Goal: Task Accomplishment & Management: Complete application form

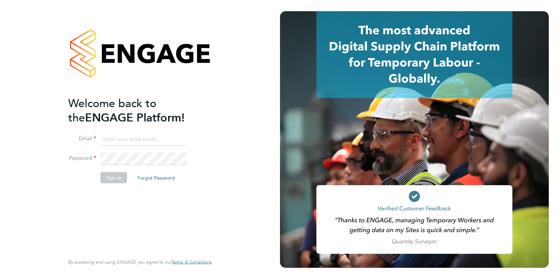
type input "Hugo.Slattery@vistry.co.uk"
click at [221, 107] on div "Welcome back to the ENGAGE Platform! Email Hugo.Slattery@vistry.co.uk Password …" at bounding box center [139, 139] width 171 height 279
click at [112, 176] on button "Sign In" at bounding box center [113, 177] width 27 height 11
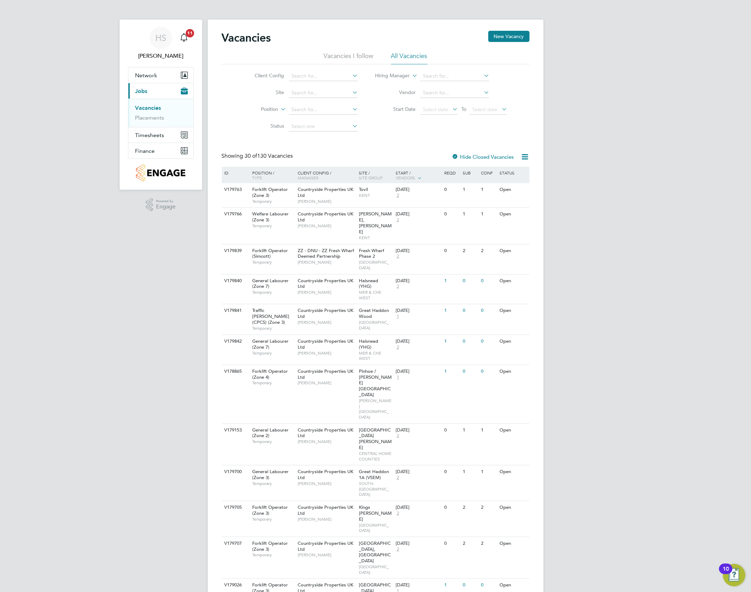
click at [149, 117] on link "Placements" at bounding box center [149, 117] width 29 height 7
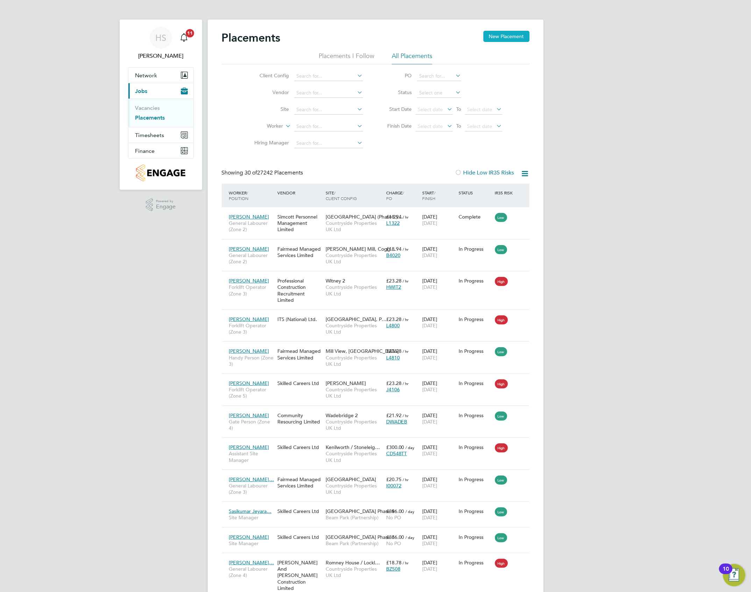
click at [516, 33] on button "New Placement" at bounding box center [506, 36] width 46 height 11
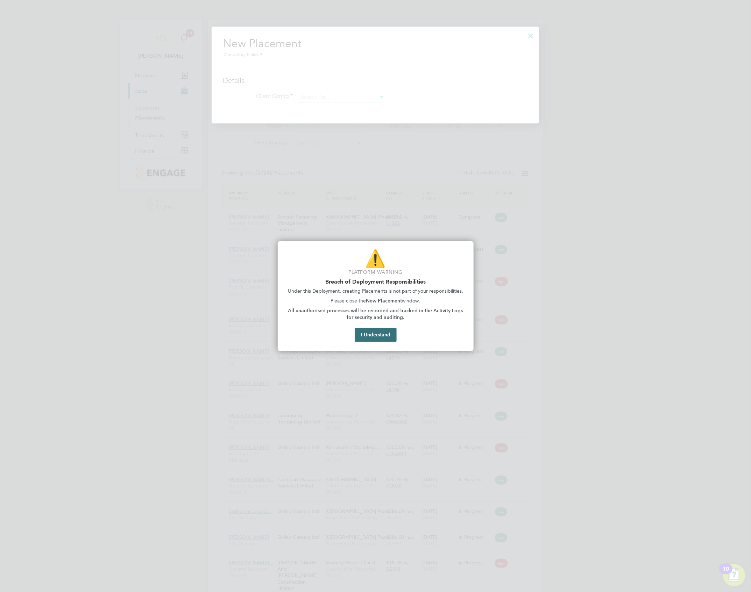
click at [367, 278] on button "I Understand" at bounding box center [376, 335] width 42 height 14
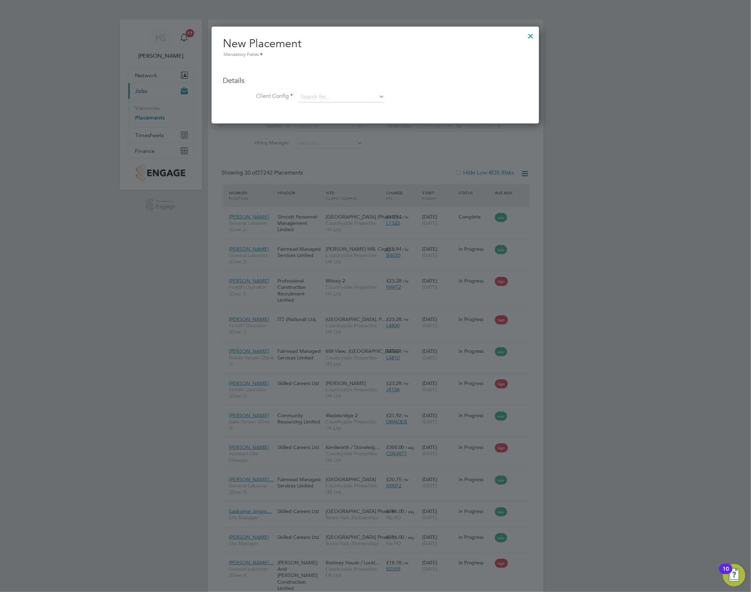
click at [534, 35] on div at bounding box center [531, 34] width 13 height 13
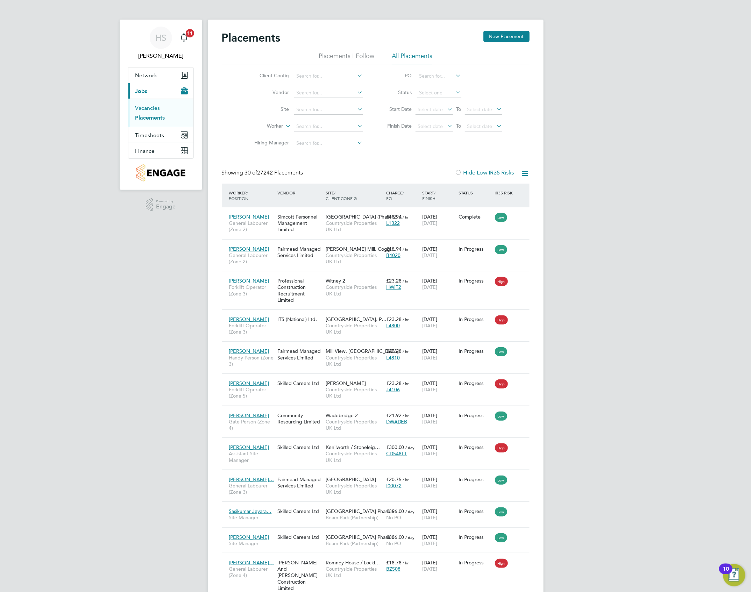
click at [157, 109] on link "Vacancies" at bounding box center [147, 108] width 25 height 7
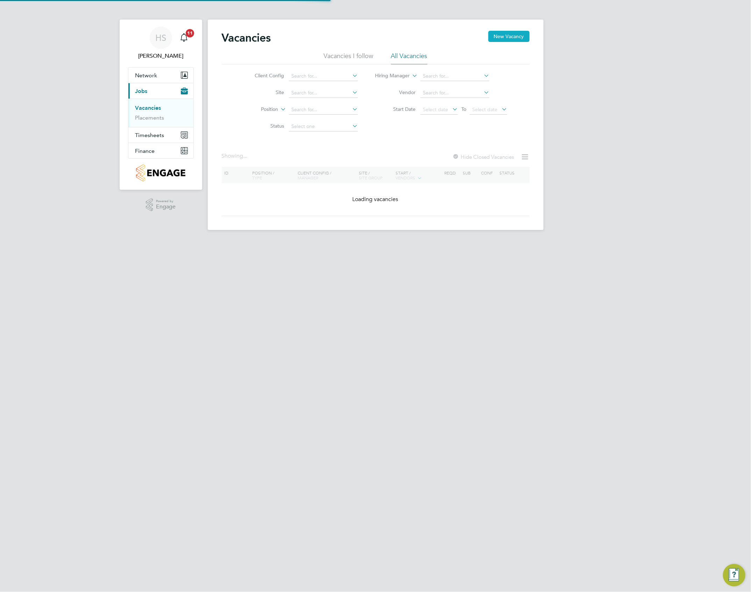
click at [512, 40] on button "New Vacancy" at bounding box center [508, 36] width 41 height 11
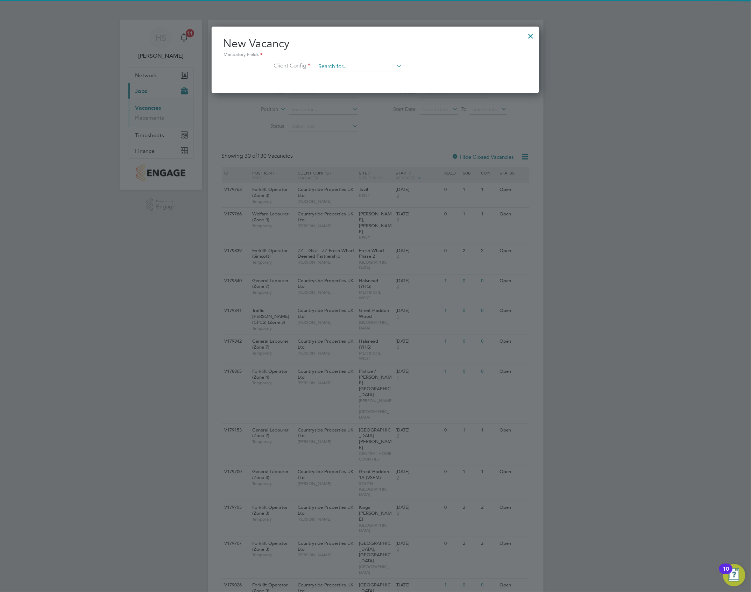
click at [365, 63] on input at bounding box center [359, 67] width 86 height 10
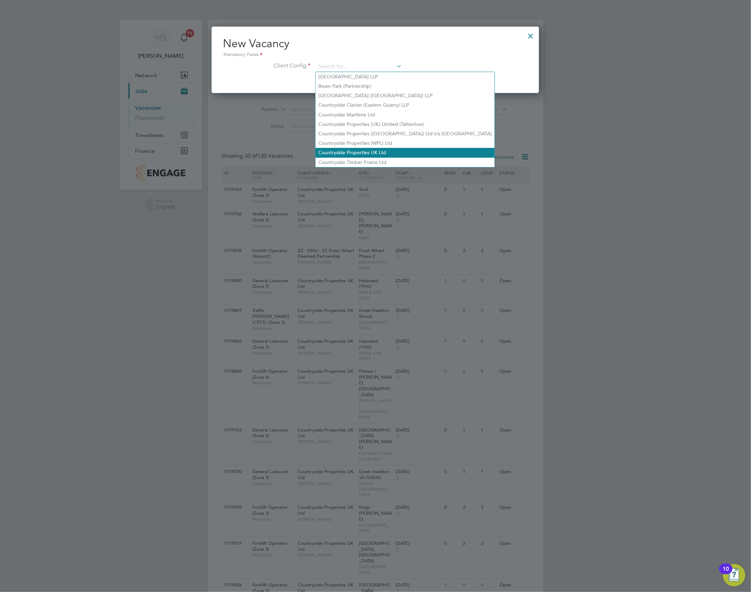
click at [354, 149] on li "Countryside Properties UK Ltd" at bounding box center [404, 152] width 179 height 9
type input "Countryside Properties UK Ltd"
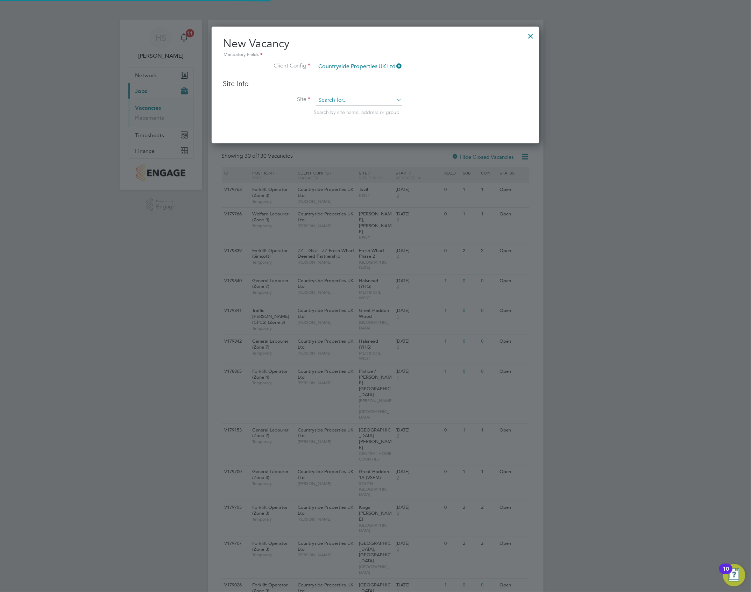
click at [324, 101] on input at bounding box center [359, 100] width 86 height 10
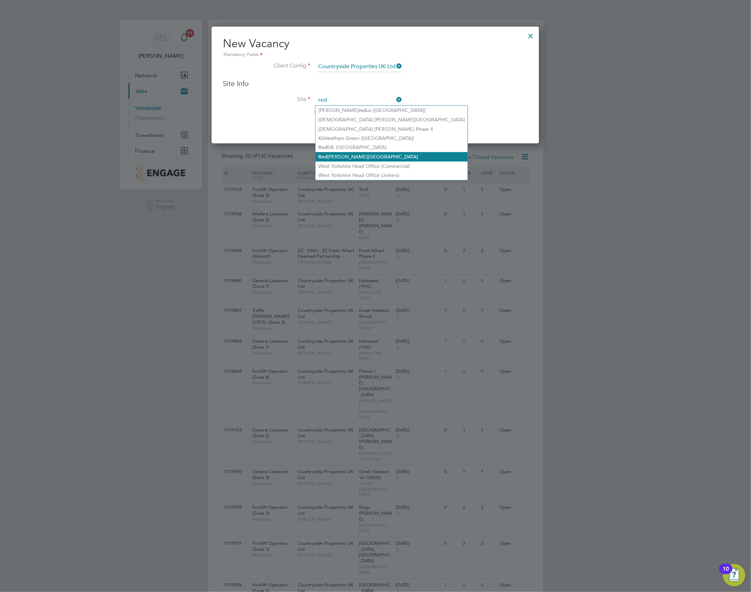
click at [332, 156] on li "[GEOGRAPHIC_DATA][PERSON_NAME]" at bounding box center [391, 156] width 152 height 9
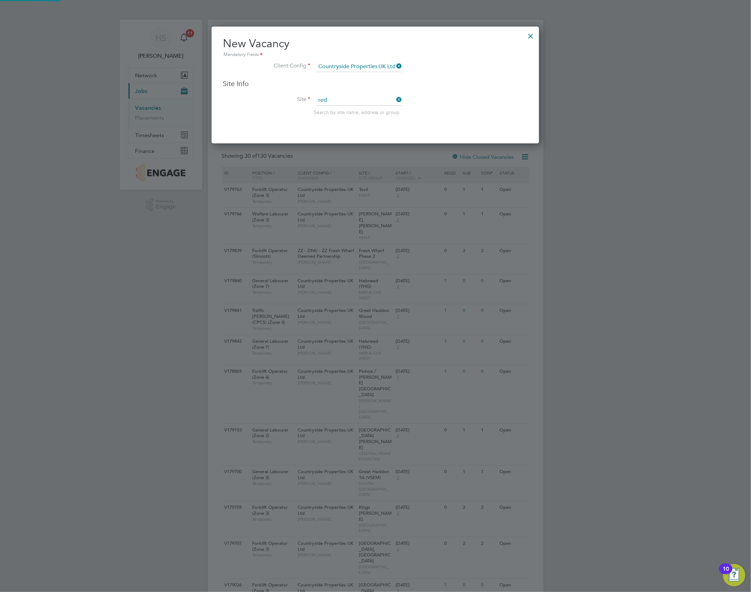
type input "[GEOGRAPHIC_DATA]"
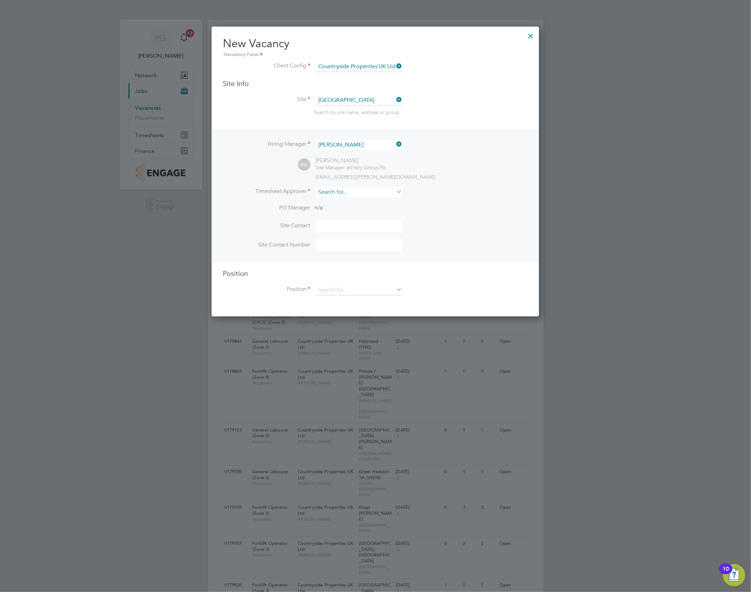
click at [340, 192] on input at bounding box center [359, 192] width 86 height 10
click at [356, 199] on li "[PERSON_NAME]" at bounding box center [358, 202] width 87 height 9
type input "[PERSON_NAME]"
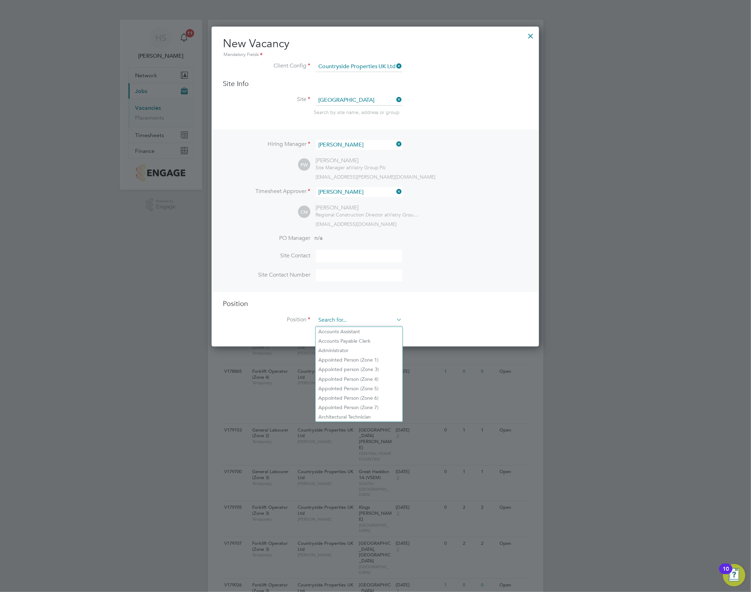
click at [340, 278] on input at bounding box center [359, 320] width 86 height 10
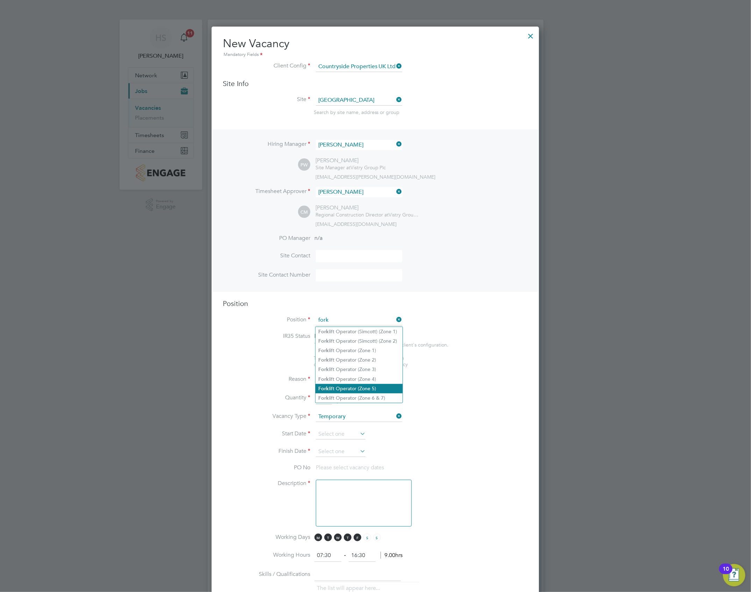
click at [364, 278] on li "Fork lift Operator (Zone 5)" at bounding box center [358, 388] width 87 height 9
type input "Forklift Operator (Zone 5)"
type textarea "Operate construction plant. Telehandlers / Rough Terrain Trucks. Delivering lar…"
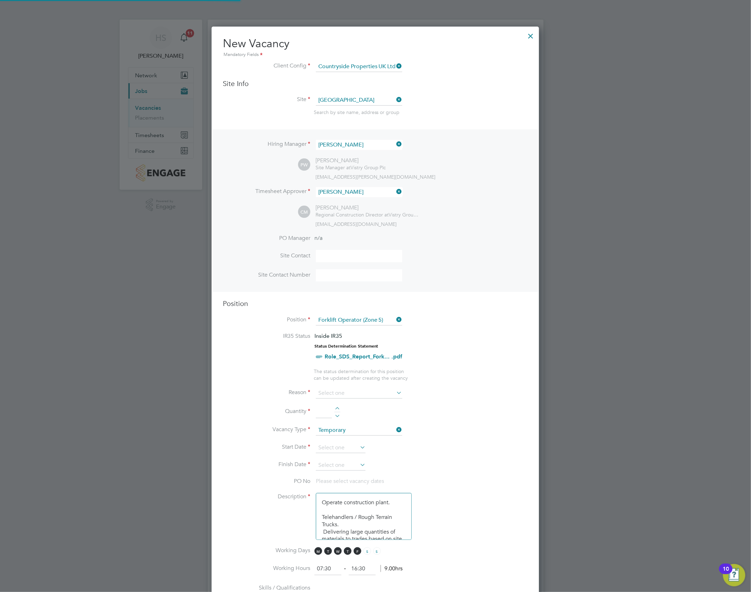
click at [476, 278] on li "IR35 Status Inside IR35 Status Determination Statement Role_SDS_Report_Fork... …" at bounding box center [375, 351] width 305 height 36
click at [331, 278] on input at bounding box center [359, 393] width 86 height 10
click at [338, 278] on li "Vacant Role" at bounding box center [358, 459] width 87 height 9
type input "Vacant Role"
click at [336, 278] on div at bounding box center [337, 409] width 6 height 5
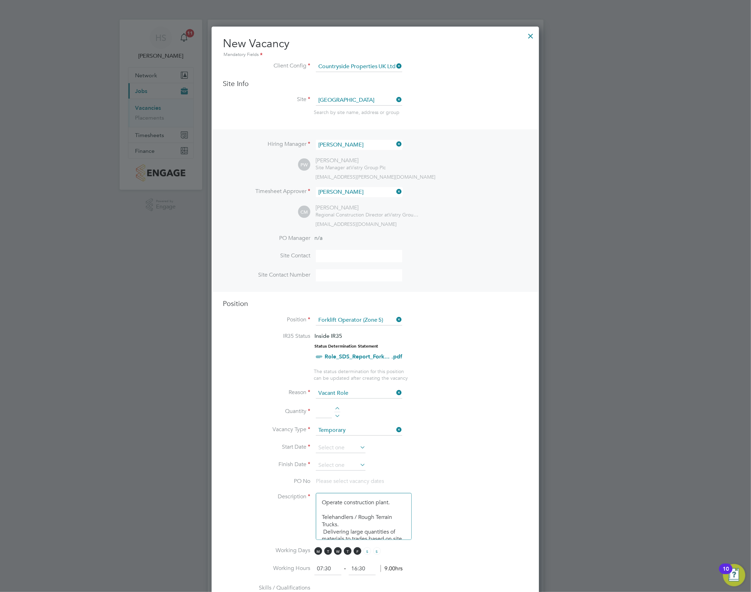
type input "1"
click at [349, 278] on input at bounding box center [341, 448] width 50 height 10
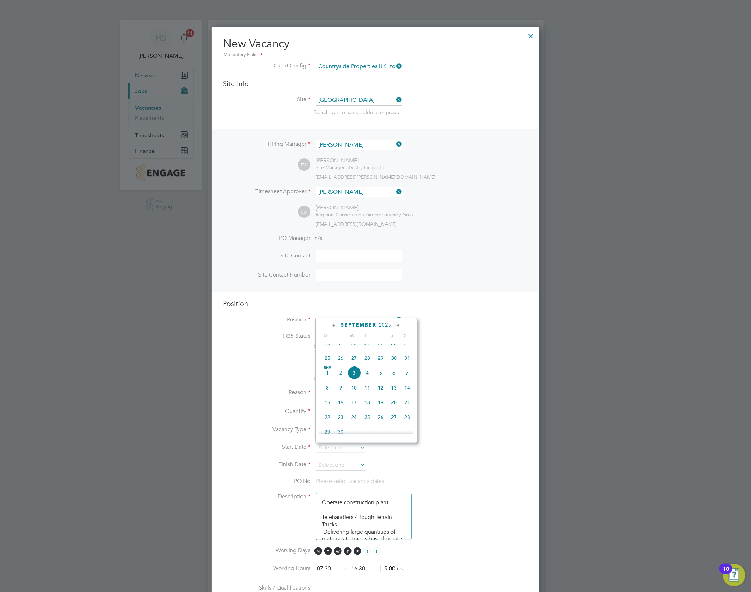
click at [353, 278] on span "3" at bounding box center [353, 372] width 13 height 13
type input "[DATE]"
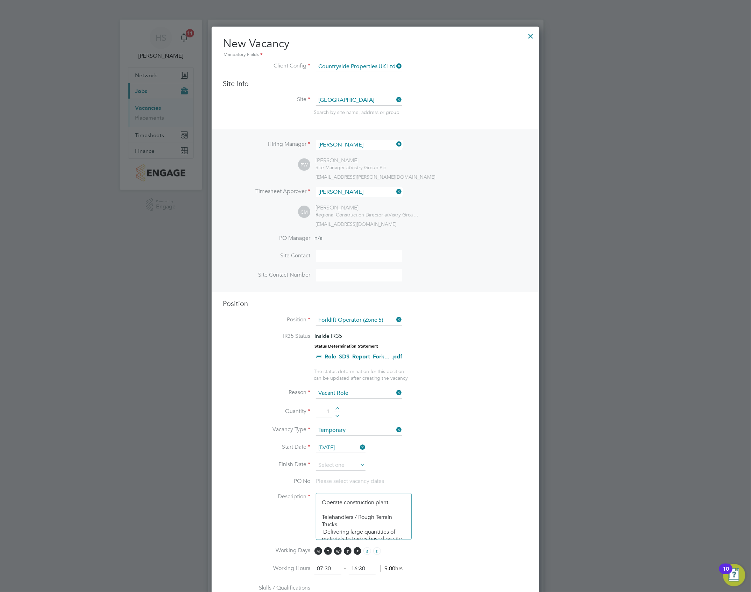
click at [358, 278] on icon at bounding box center [358, 465] width 0 height 10
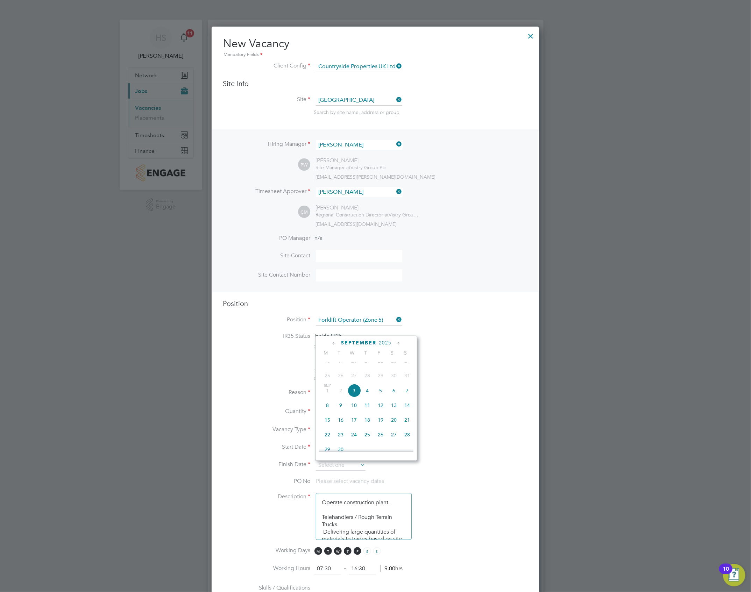
click at [397, 278] on icon at bounding box center [398, 344] width 7 height 8
click at [355, 278] on span "[DATE]" at bounding box center [353, 357] width 13 height 13
type input "[DATE]"
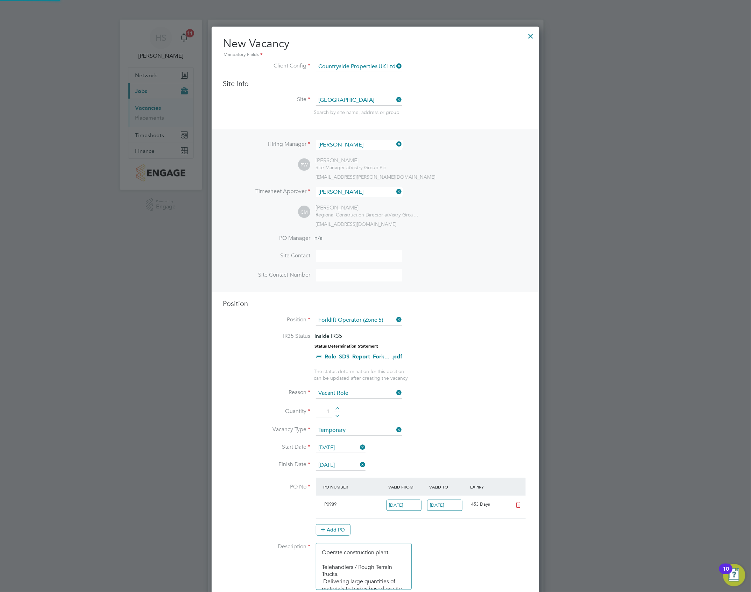
click at [467, 278] on li "Quantity 1" at bounding box center [375, 416] width 305 height 20
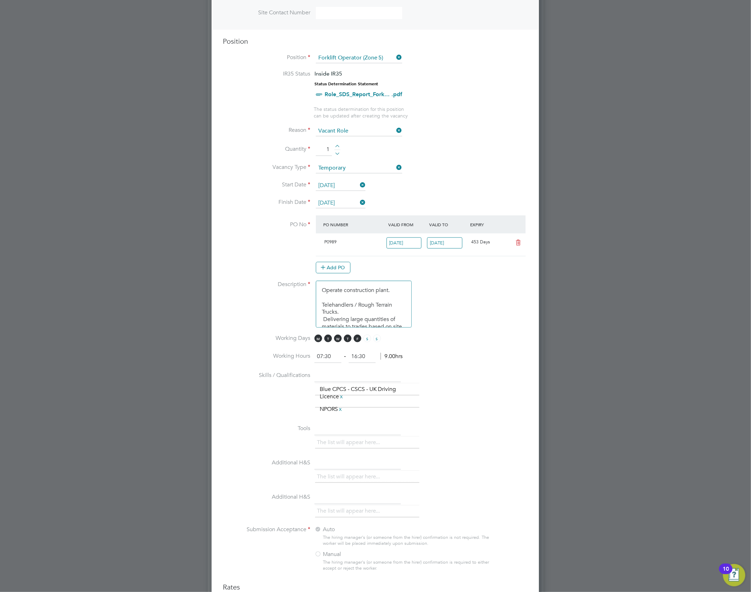
click at [496, 278] on li "Description Operate construction plant. Telehandlers / Rough Terrain Trucks. De…" at bounding box center [375, 308] width 305 height 54
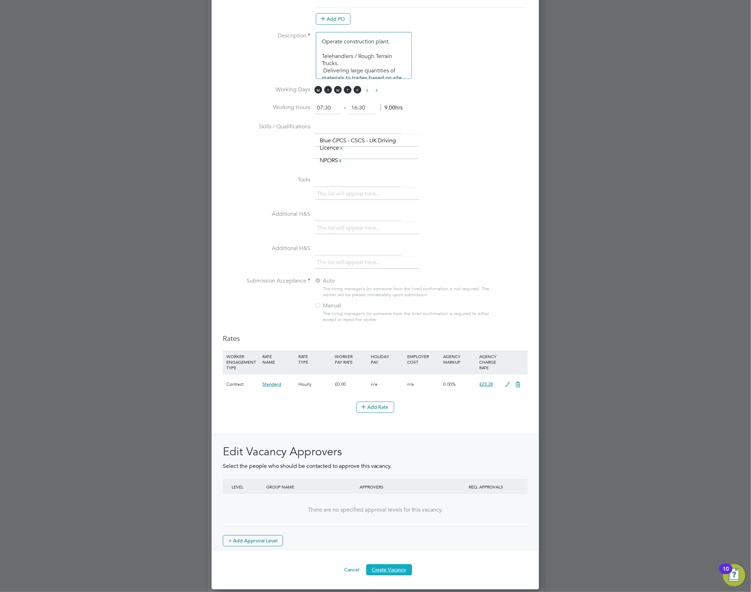
click at [388, 278] on button "Create Vacancy" at bounding box center [389, 569] width 46 height 11
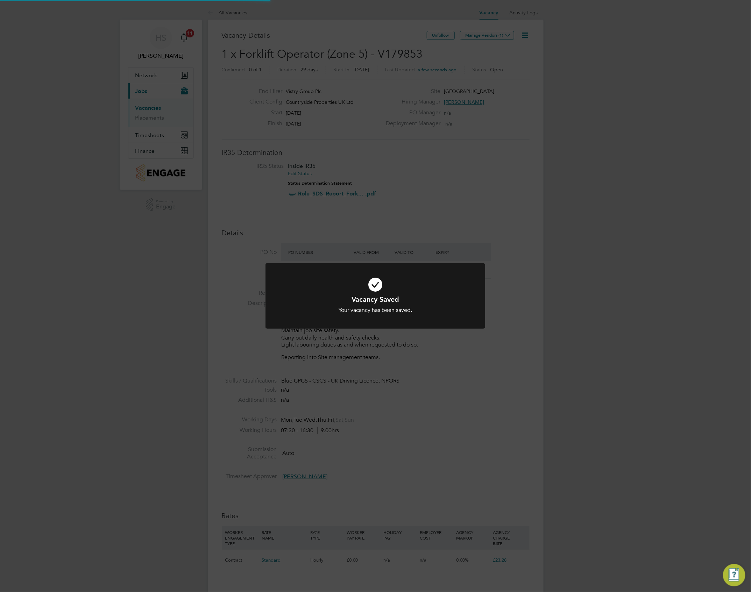
click at [559, 160] on div "Vacancy Saved Your vacancy has been saved. Cancel Okay" at bounding box center [375, 296] width 751 height 592
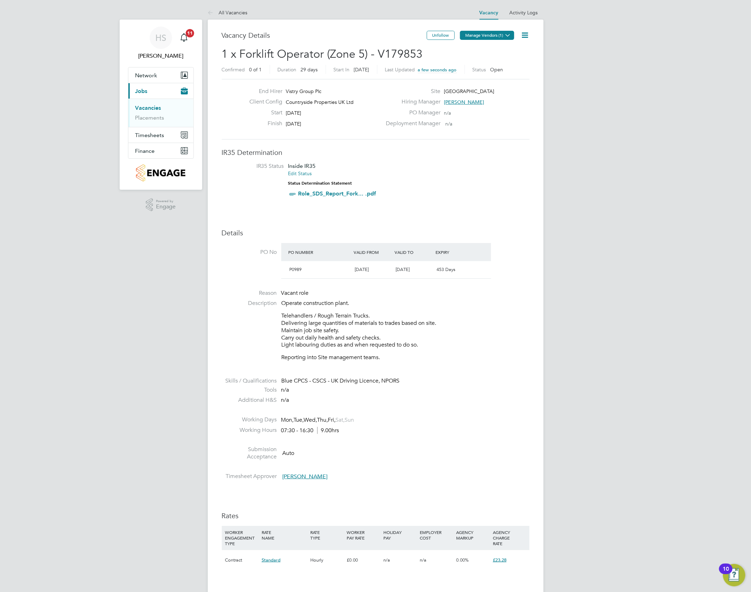
click at [469, 33] on button "Manage Vendors (1)" at bounding box center [487, 35] width 54 height 9
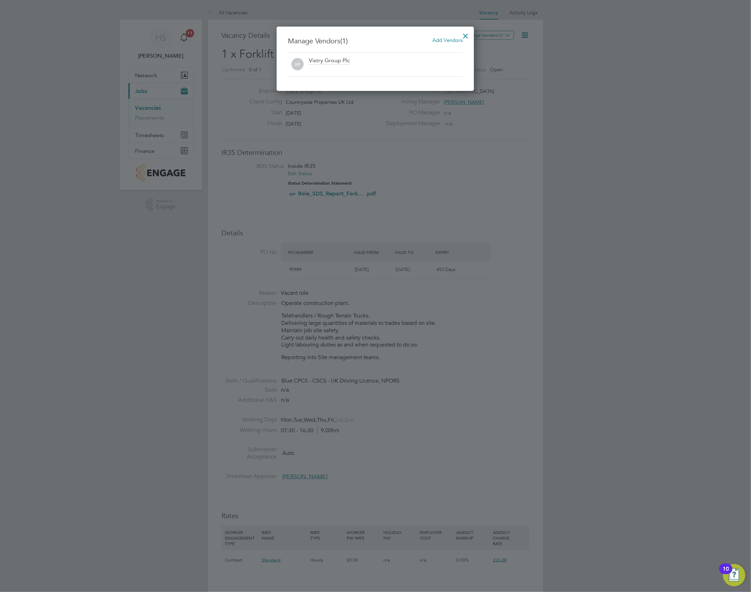
click at [436, 39] on span "Add Vendors" at bounding box center [448, 40] width 30 height 7
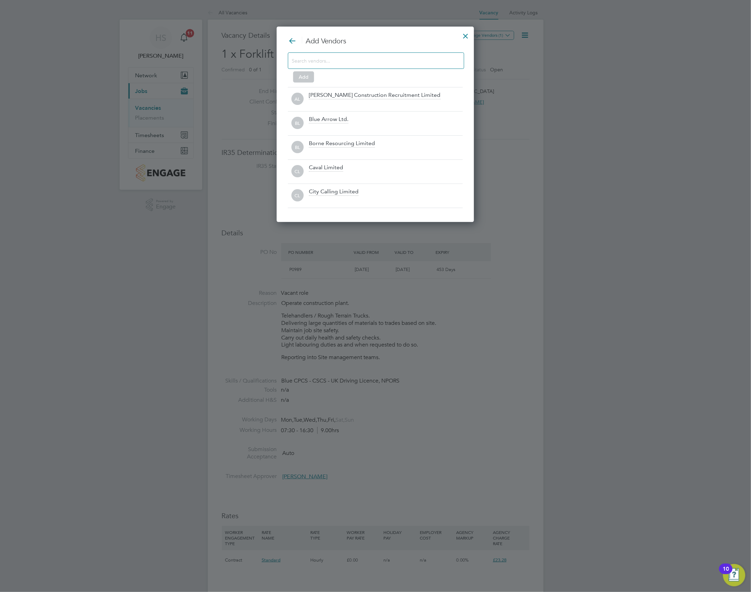
click at [437, 57] on input at bounding box center [370, 60] width 157 height 9
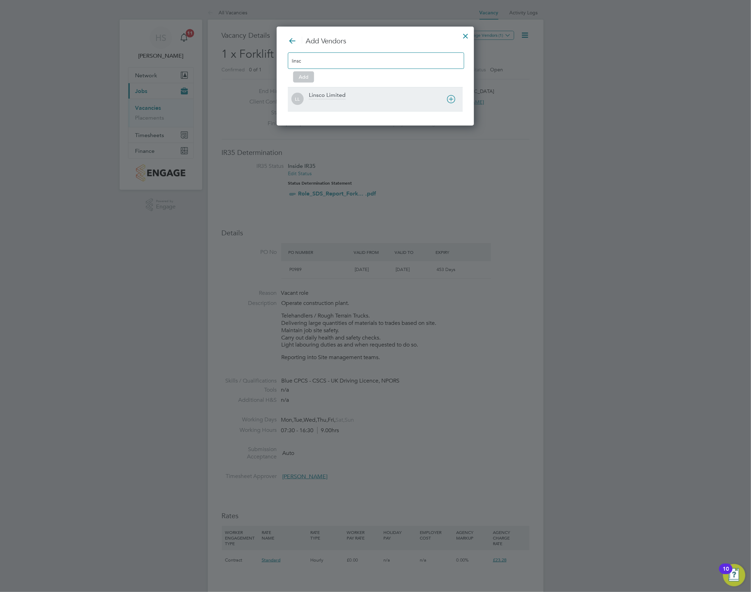
type input "linsc"
click at [338, 95] on div "Linsco Limited" at bounding box center [327, 96] width 37 height 8
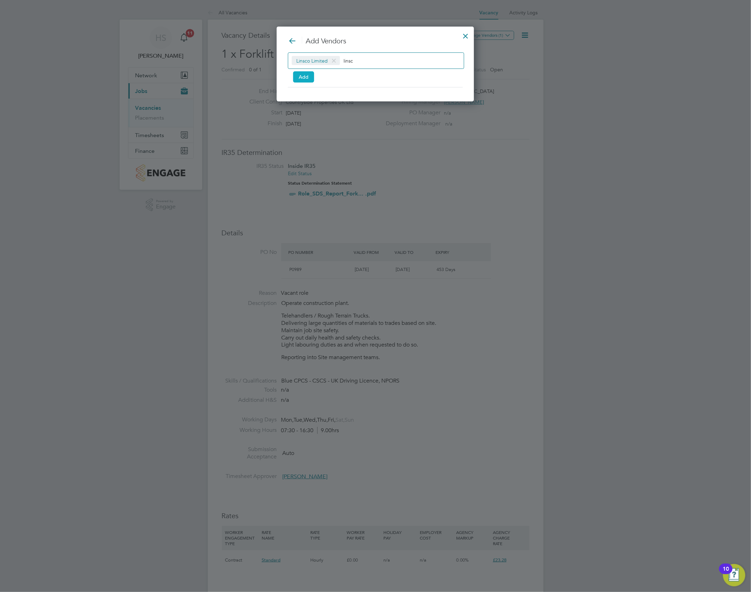
click at [308, 76] on button "Add" at bounding box center [303, 76] width 21 height 11
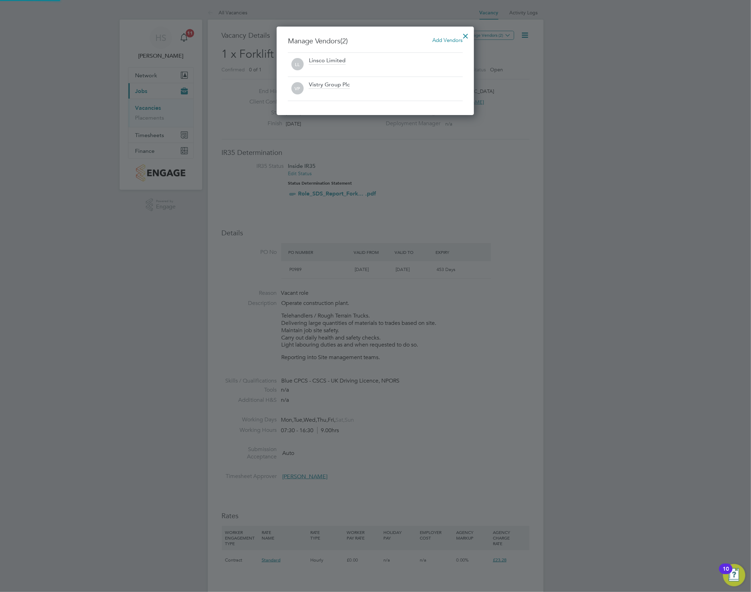
click at [467, 32] on div at bounding box center [466, 34] width 13 height 13
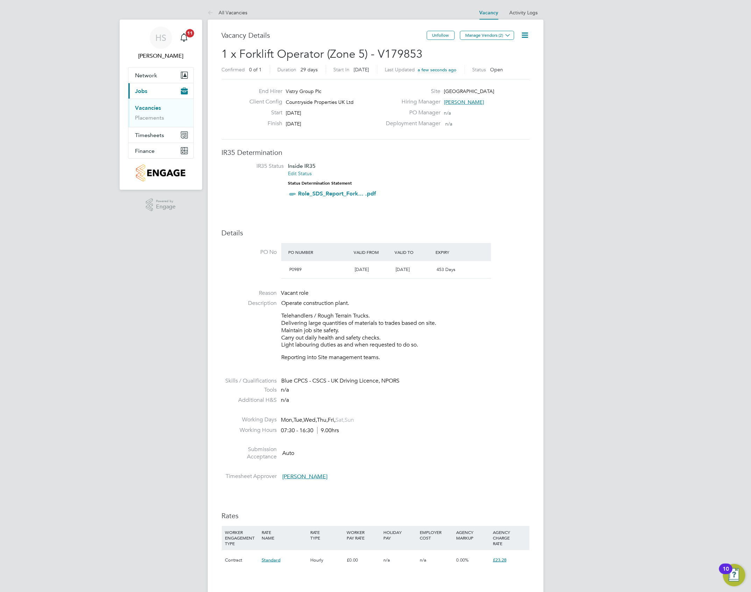
click at [559, 100] on div "HS [PERSON_NAME] Notifications 11 Applications: Network Team Members Sites Work…" at bounding box center [375, 478] width 751 height 957
drag, startPoint x: 154, startPoint y: 108, endPoint x: 179, endPoint y: 103, distance: 26.1
click at [154, 108] on link "Vacancies" at bounding box center [148, 108] width 26 height 7
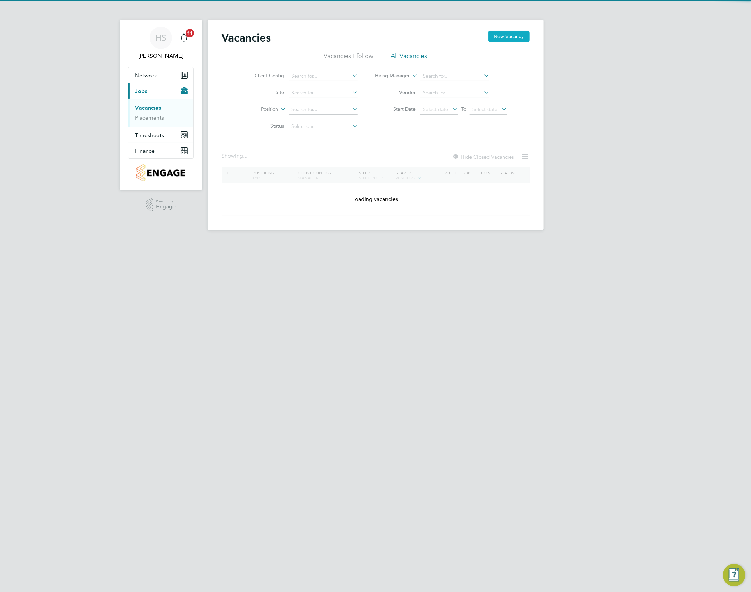
click at [514, 32] on button "New Vacancy" at bounding box center [508, 36] width 41 height 11
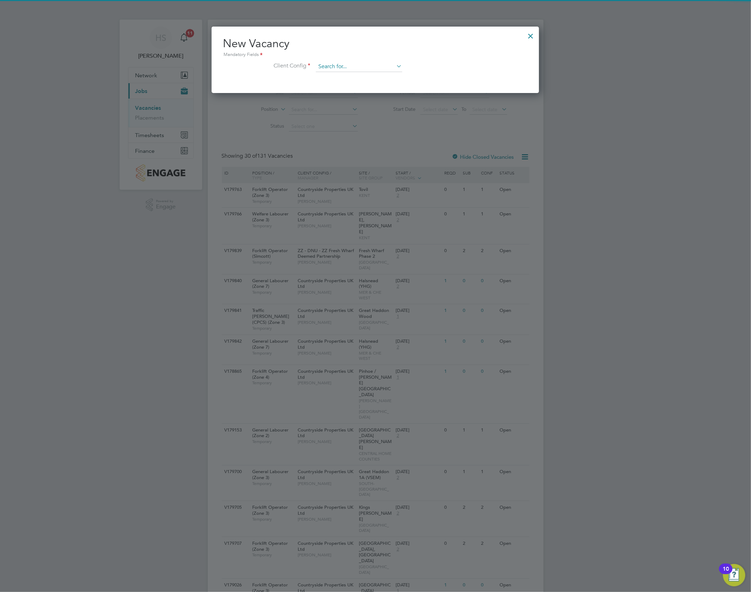
click at [346, 68] on input at bounding box center [359, 67] width 86 height 10
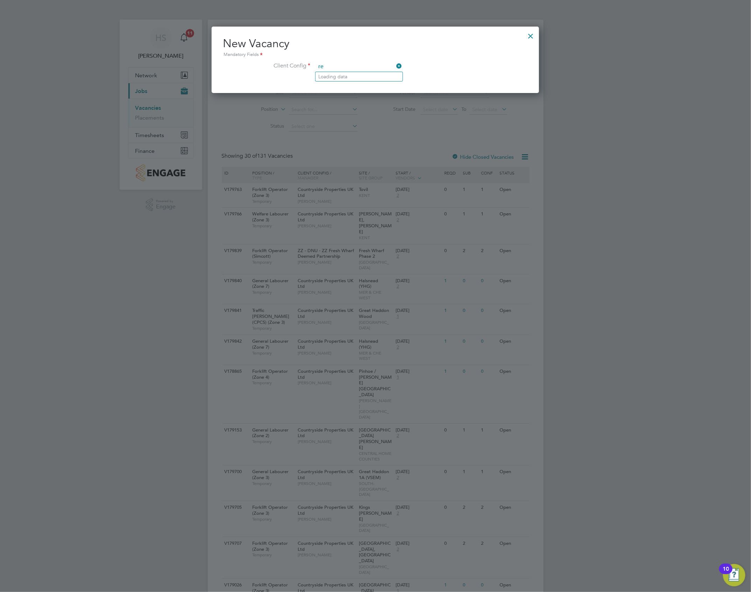
type input "r"
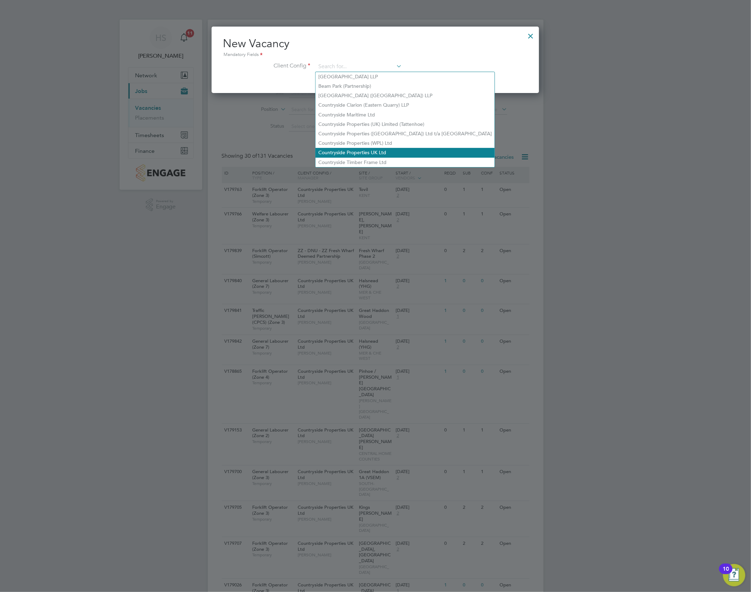
click at [341, 151] on li "Countryside Properties UK Ltd" at bounding box center [404, 152] width 179 height 9
type input "Countryside Properties UK Ltd"
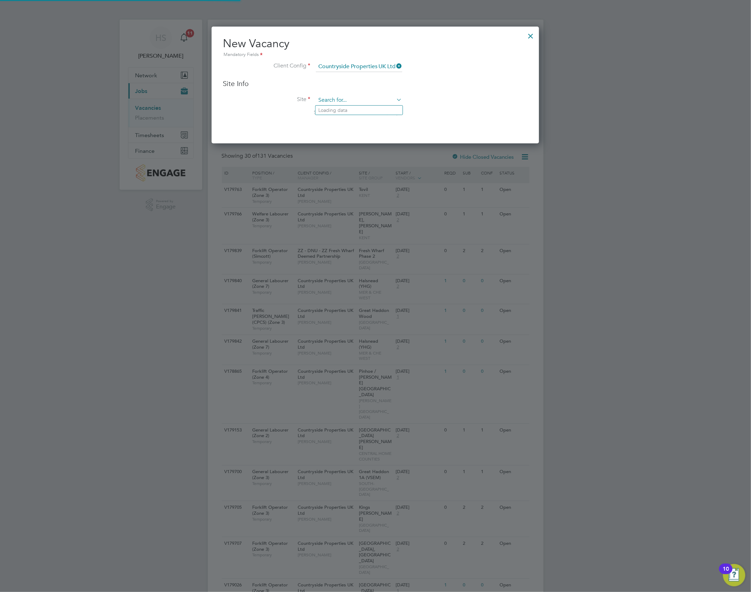
click at [344, 100] on input at bounding box center [359, 100] width 86 height 10
click at [345, 108] on li "Redr uth Road" at bounding box center [358, 110] width 87 height 9
type input "[GEOGRAPHIC_DATA]"
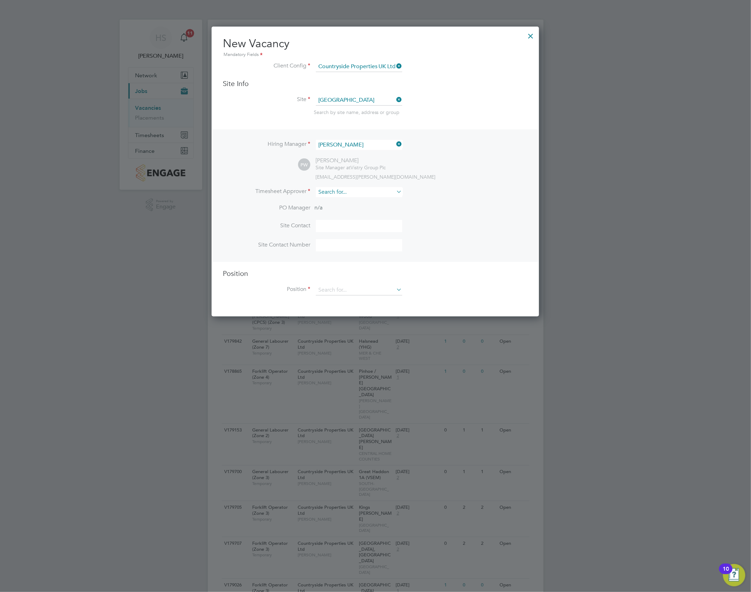
click at [346, 194] on input at bounding box center [359, 192] width 86 height 10
click at [334, 221] on li "Cal um Madden" at bounding box center [358, 221] width 87 height 9
type input "[PERSON_NAME]"
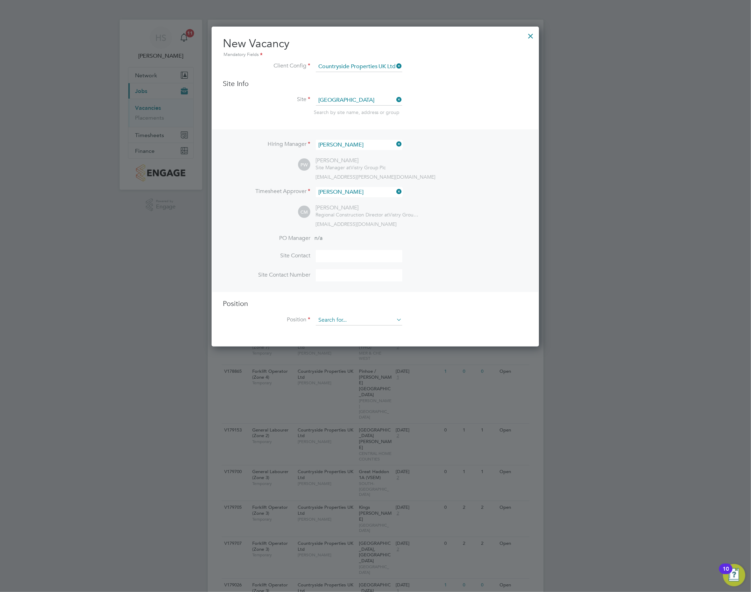
click at [340, 278] on input at bounding box center [359, 320] width 86 height 10
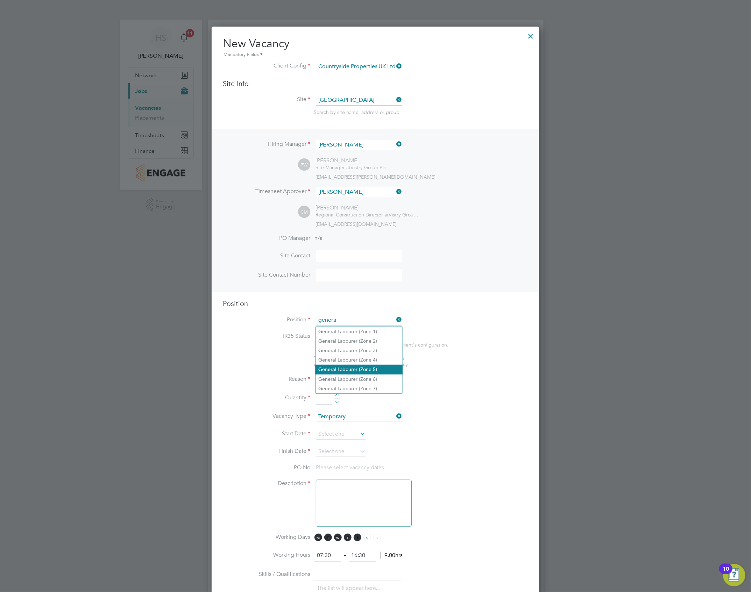
click at [354, 278] on li "Genera l Labourer (Zone 5)" at bounding box center [358, 369] width 87 height 9
type input "General Labourer (Zone 5)"
type textarea "- General labouring duties - Supporting the trades on site - Moving materials a…"
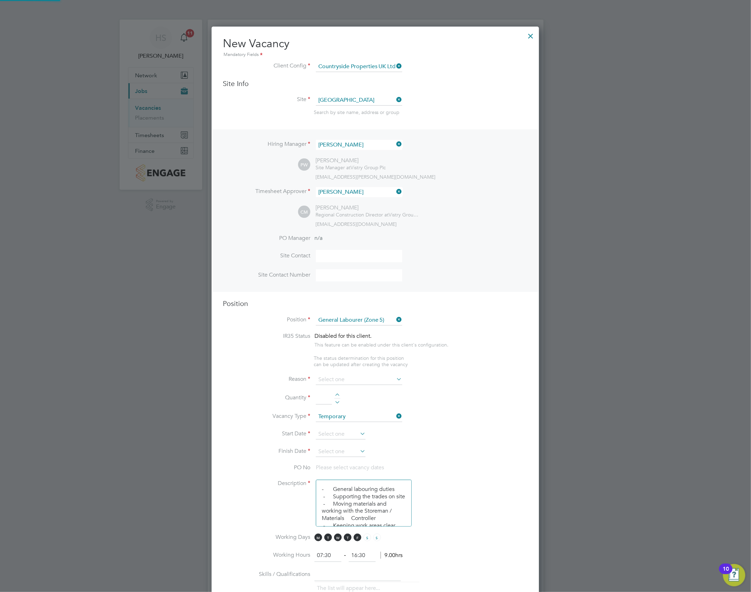
click at [429, 278] on ul "IR35 Status Disabled for this client. This feature can be enabled under this cl…" at bounding box center [375, 350] width 305 height 35
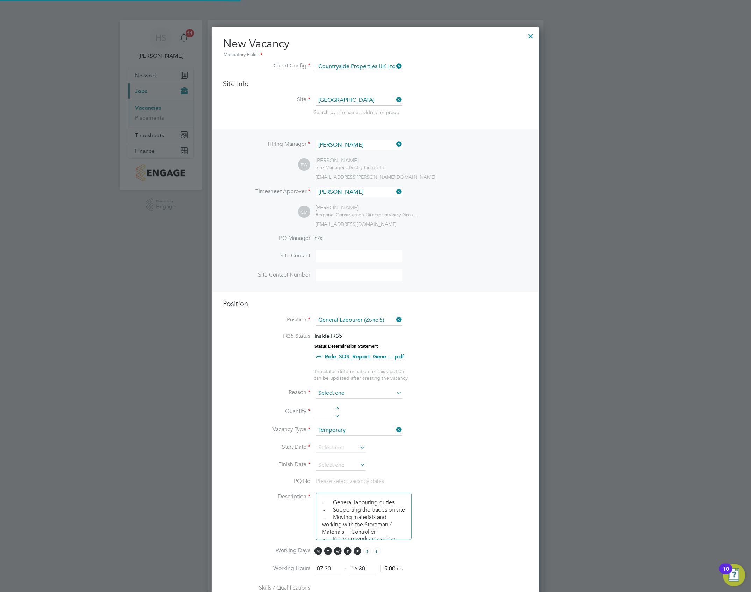
click at [335, 278] on input at bounding box center [359, 393] width 86 height 10
click at [338, 278] on li "Vacant Role" at bounding box center [358, 459] width 87 height 9
type input "Vacant Role"
click at [339, 278] on div at bounding box center [337, 409] width 6 height 5
type input "1"
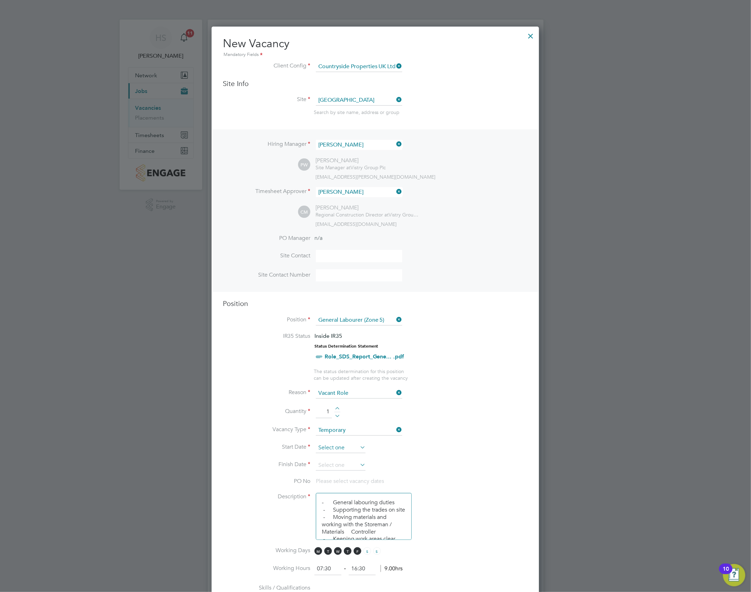
click at [342, 278] on input at bounding box center [341, 448] width 50 height 10
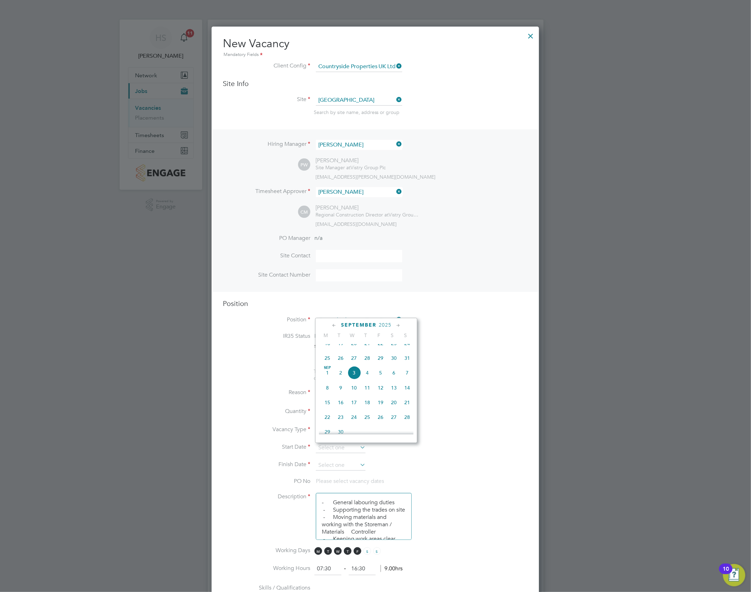
click at [336, 278] on span "9" at bounding box center [340, 387] width 13 height 13
type input "[DATE]"
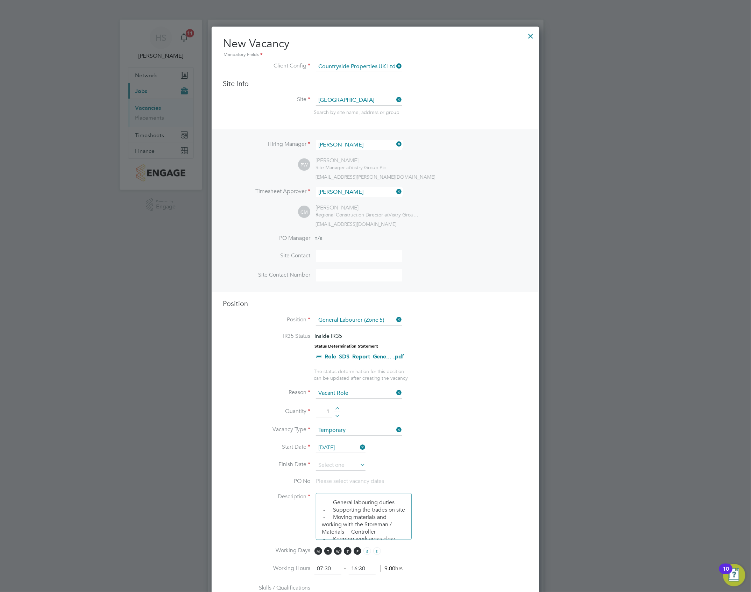
click at [457, 278] on li "Quantity 1" at bounding box center [375, 416] width 305 height 20
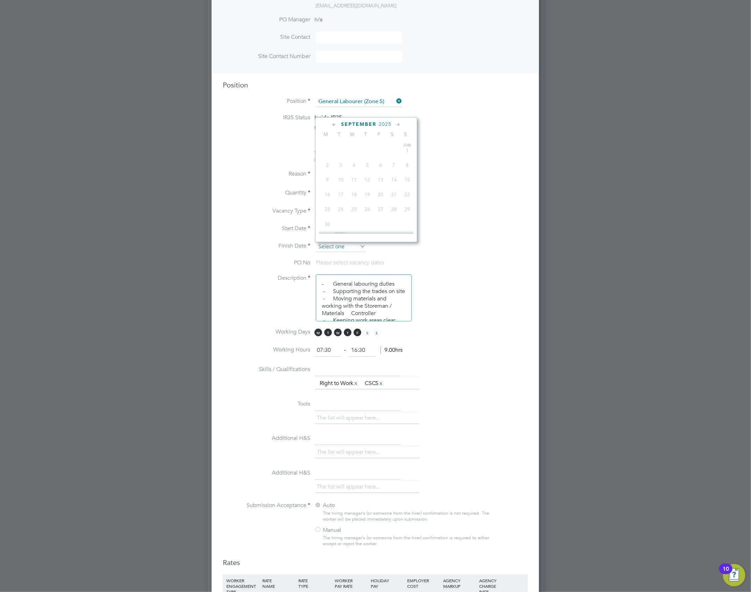
click at [345, 249] on input at bounding box center [341, 247] width 50 height 10
click at [400, 125] on icon at bounding box center [398, 125] width 7 height 8
click at [355, 146] on span "[DATE]" at bounding box center [353, 139] width 13 height 13
type input "[DATE]"
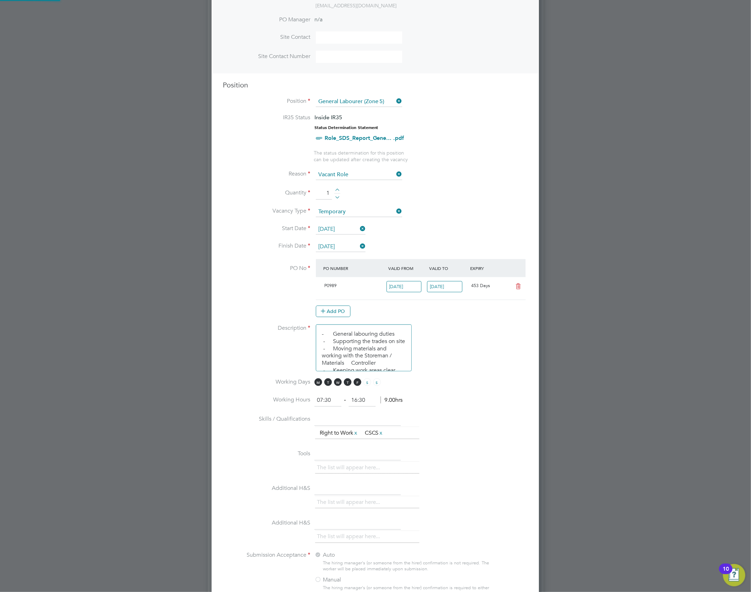
click at [439, 244] on li "Finish Date [DATE]" at bounding box center [375, 250] width 305 height 17
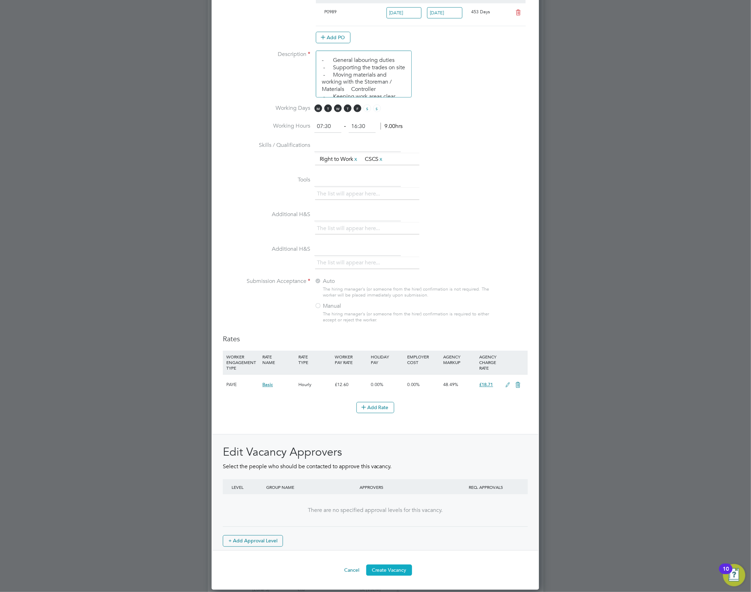
click at [397, 278] on button "Create Vacancy" at bounding box center [389, 570] width 46 height 11
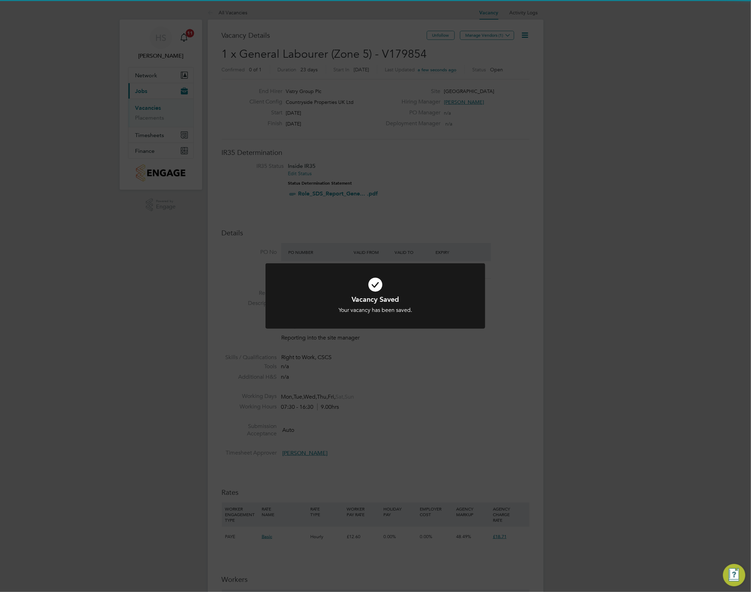
click at [559, 166] on div "Vacancy Saved Your vacancy has been saved. Cancel Okay" at bounding box center [375, 296] width 751 height 592
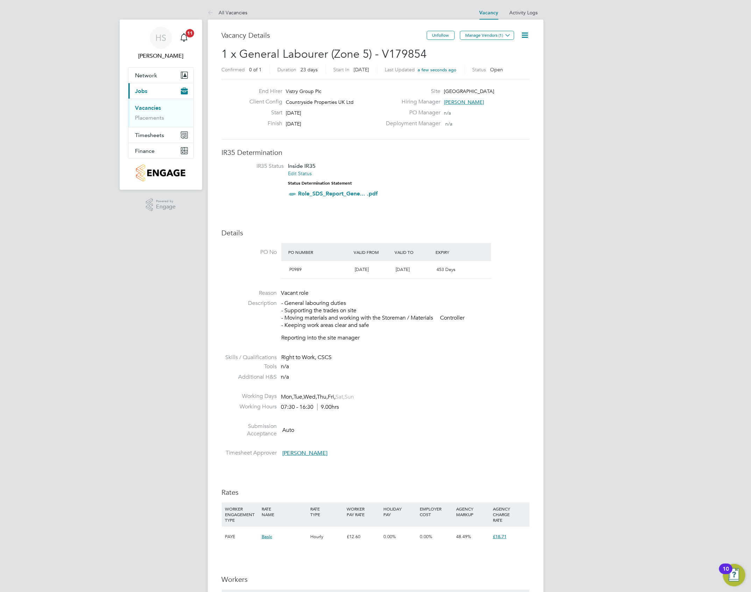
click at [496, 40] on span "Manage Vendors (1)" at bounding box center [488, 38] width 56 height 7
click at [496, 36] on button "Manage Vendors (1)" at bounding box center [487, 35] width 54 height 9
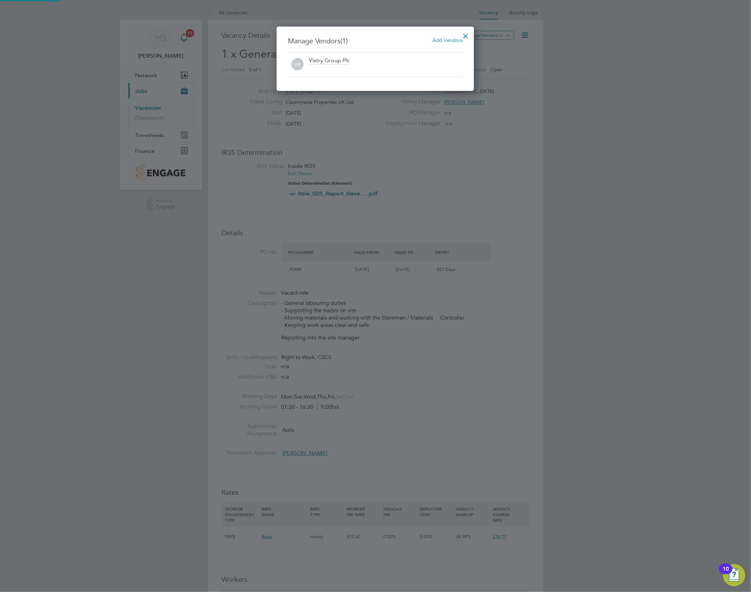
click at [436, 39] on span "Add Vendors" at bounding box center [448, 40] width 30 height 7
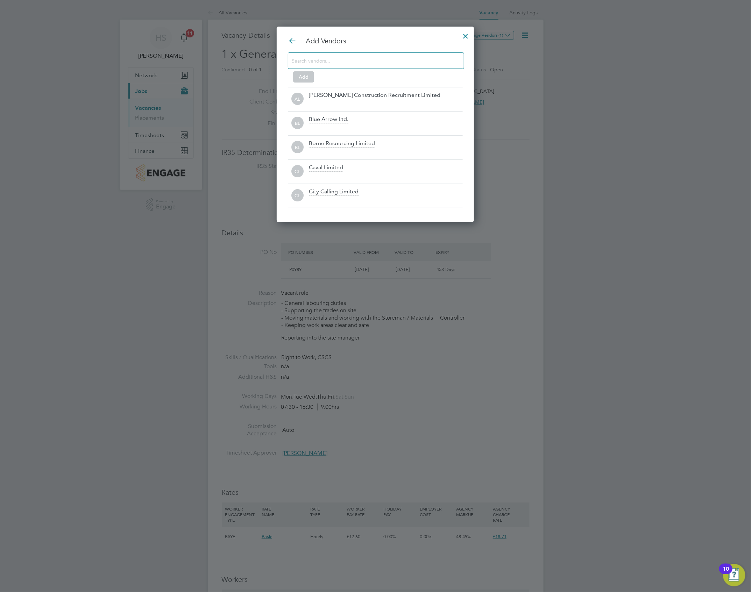
click at [327, 61] on input at bounding box center [370, 60] width 157 height 9
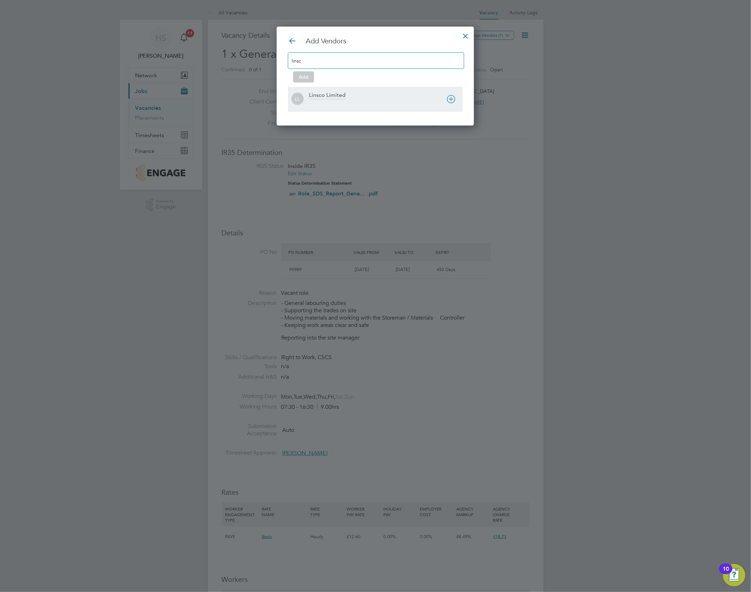
type input "linsc"
click at [321, 97] on div "Linsco Limited" at bounding box center [327, 96] width 37 height 8
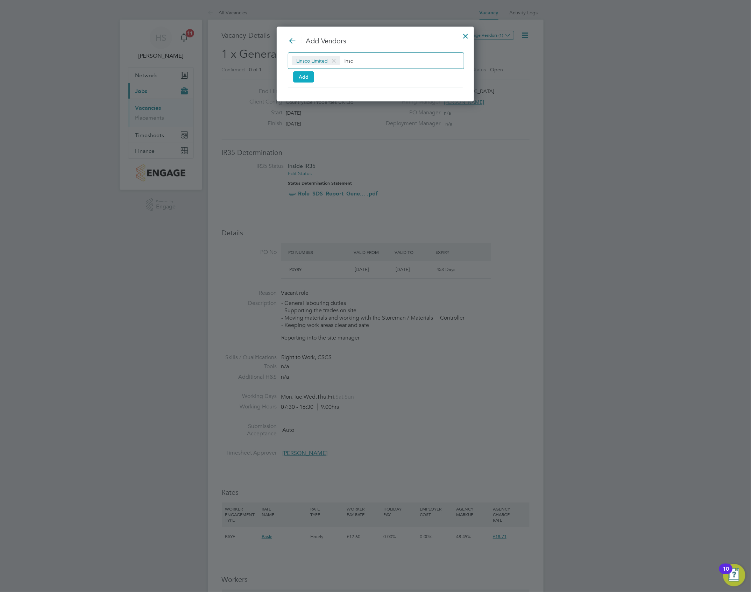
click at [294, 78] on button "Add" at bounding box center [303, 76] width 21 height 11
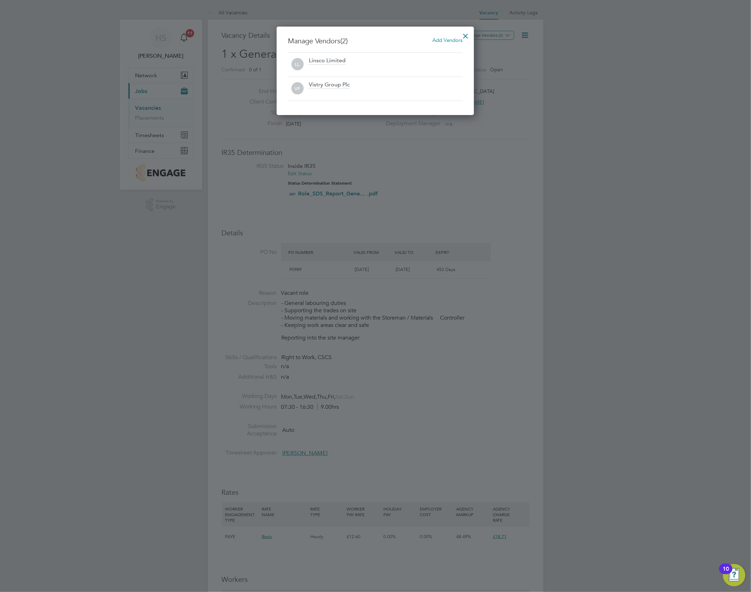
click at [464, 35] on div at bounding box center [466, 34] width 13 height 13
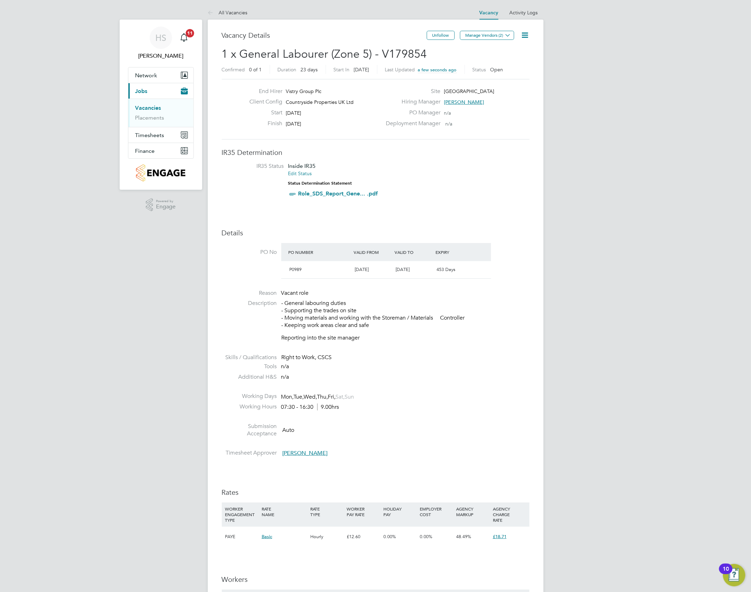
click at [154, 107] on link "Vacancies" at bounding box center [148, 108] width 26 height 7
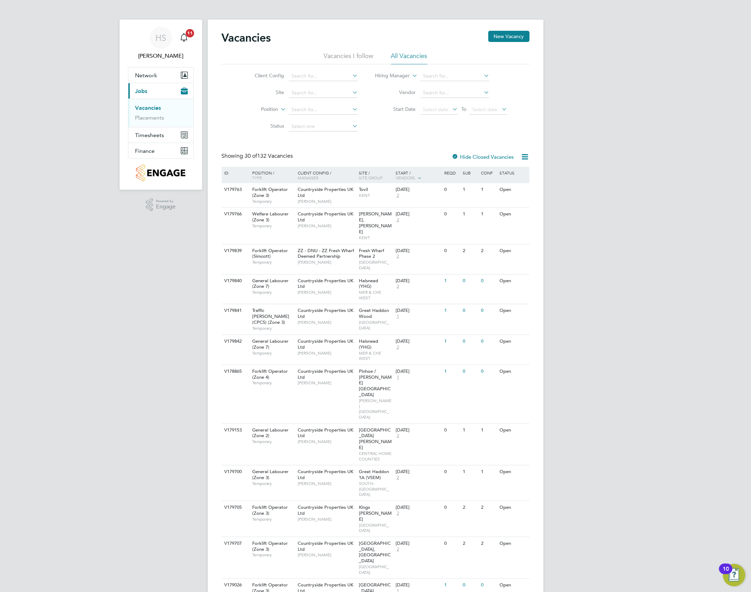
click at [308, 87] on li "Site" at bounding box center [301, 93] width 132 height 17
click at [307, 95] on input at bounding box center [323, 93] width 69 height 10
click at [308, 186] on li "[GEOGRAPHIC_DATA][PERSON_NAME]" at bounding box center [365, 185] width 152 height 9
type input "[GEOGRAPHIC_DATA]"
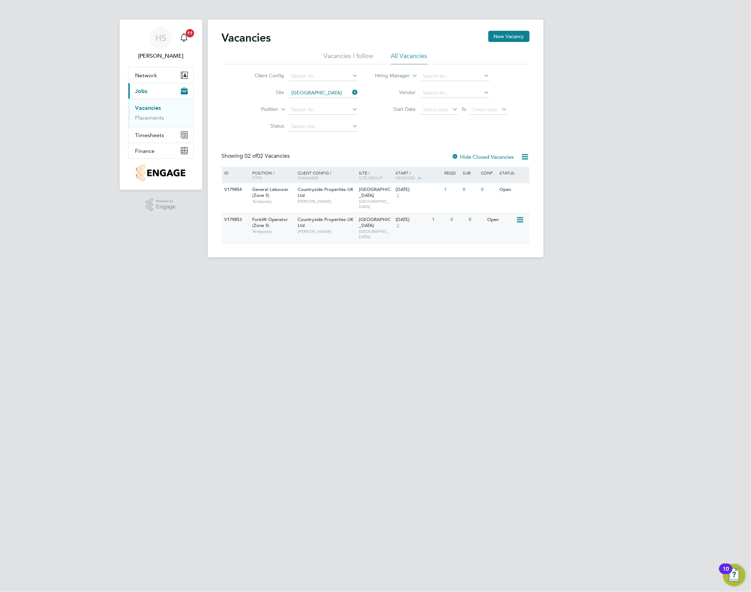
click at [518, 216] on icon at bounding box center [519, 220] width 7 height 8
click at [491, 238] on li "Edit" at bounding box center [502, 241] width 41 height 10
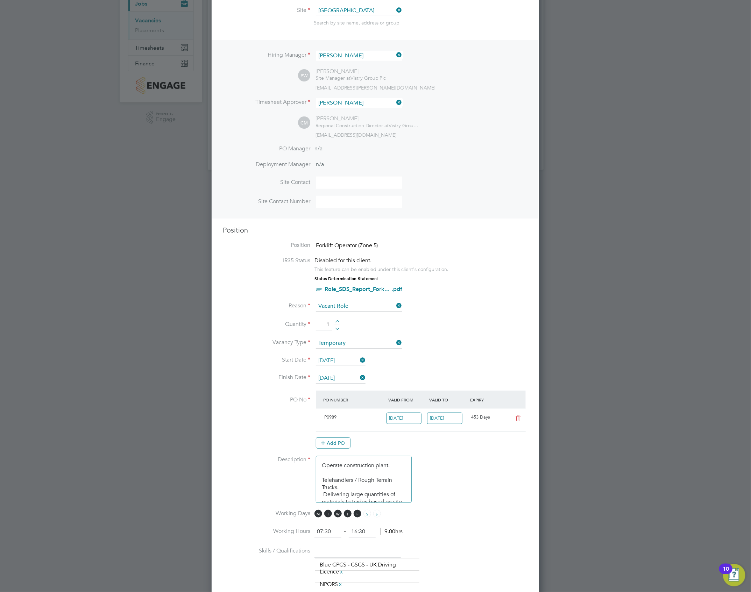
click at [345, 278] on input "[DATE]" at bounding box center [341, 361] width 50 height 10
click at [344, 278] on span "9" at bounding box center [340, 300] width 13 height 13
click at [330, 278] on li "Vacancy Type Temporary" at bounding box center [375, 346] width 305 height 17
click at [329, 278] on input "[DATE]" at bounding box center [341, 361] width 50 height 10
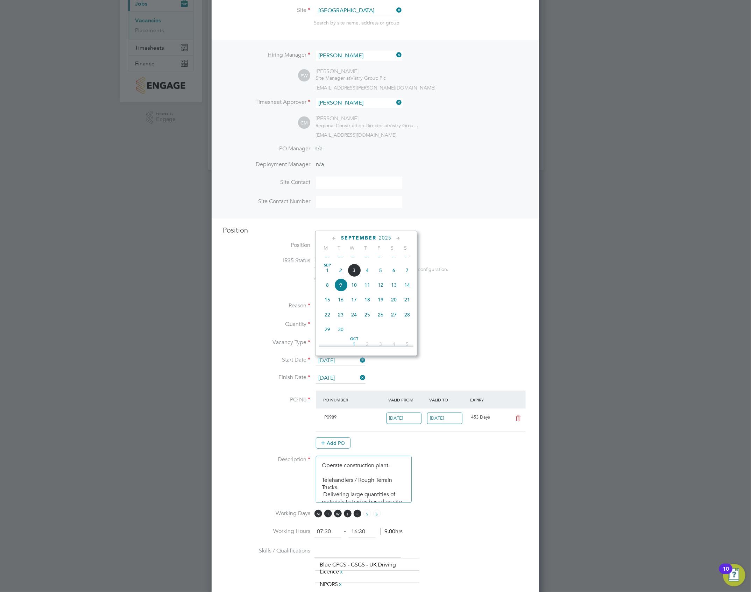
click at [327, 278] on span "8" at bounding box center [327, 284] width 13 height 13
type input "[DATE]"
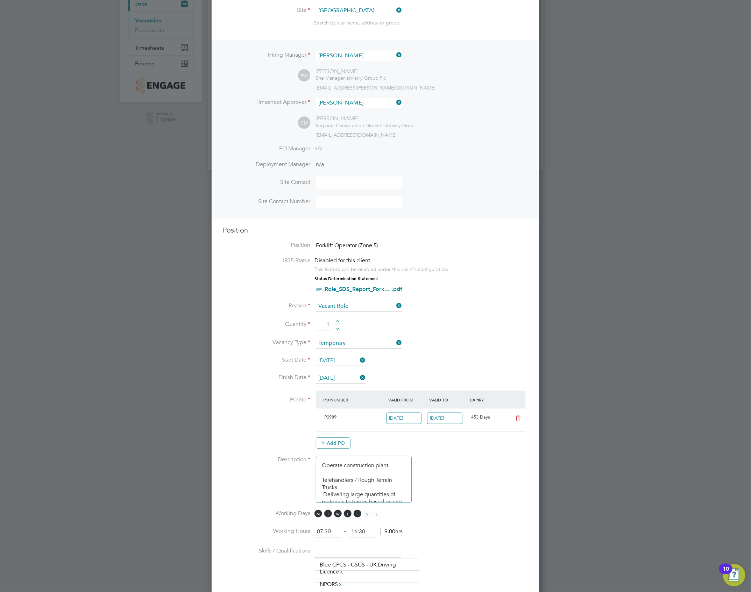
click at [452, 278] on li "Quantity 1" at bounding box center [375, 329] width 305 height 20
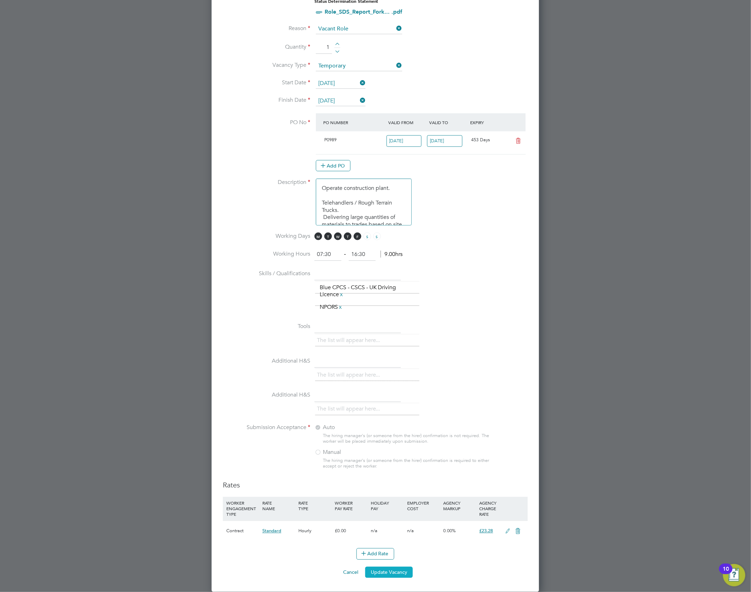
click at [393, 278] on button "Update Vacancy" at bounding box center [389, 572] width 48 height 11
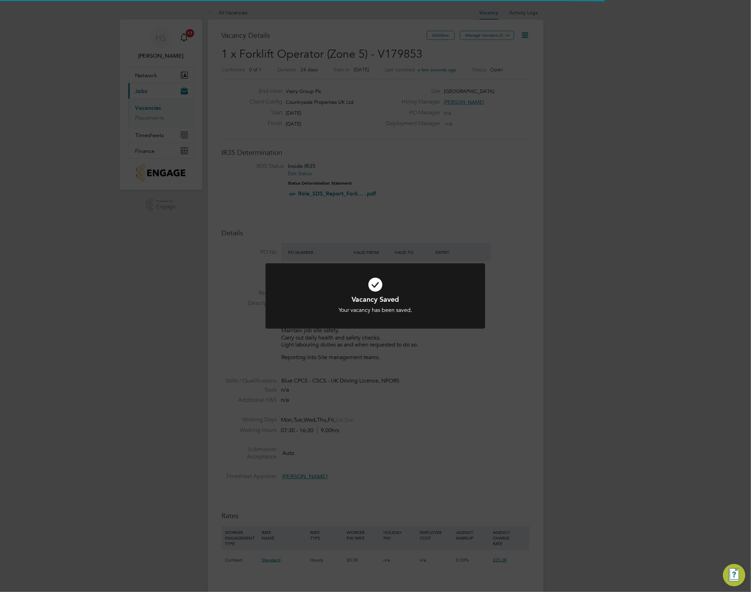
drag, startPoint x: 555, startPoint y: 426, endPoint x: 547, endPoint y: 429, distance: 8.6
click at [557, 278] on div "Vacancy Saved Your vacancy has been saved. Cancel Okay" at bounding box center [375, 296] width 751 height 592
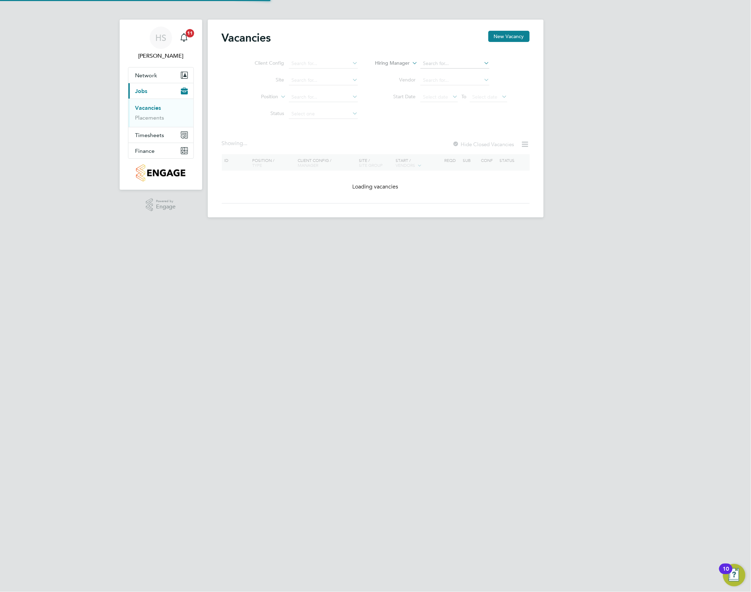
type input "[GEOGRAPHIC_DATA]"
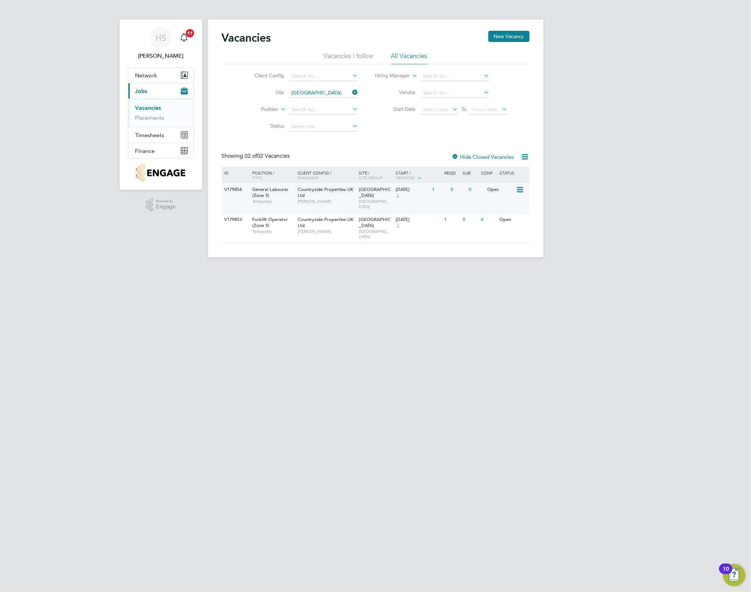
click at [518, 187] on icon at bounding box center [519, 190] width 7 height 8
click at [489, 214] on li "Edit" at bounding box center [502, 216] width 41 height 10
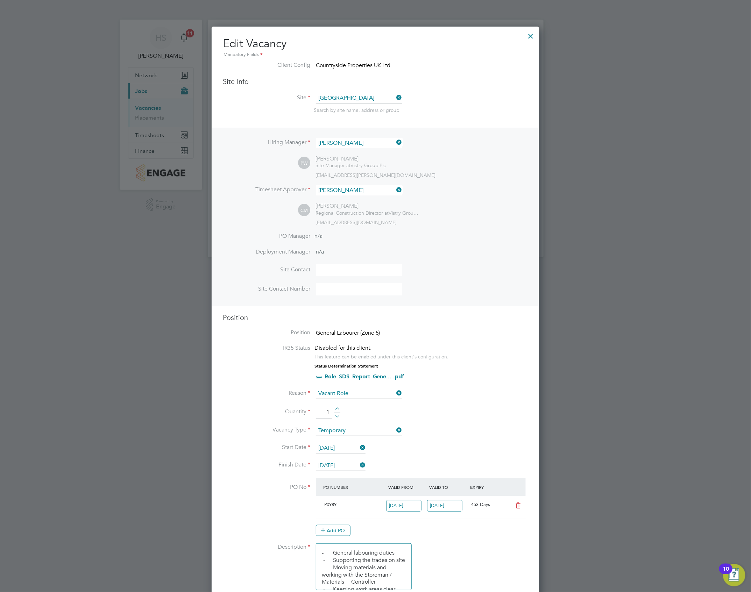
click at [332, 278] on input "[DATE]" at bounding box center [341, 448] width 50 height 10
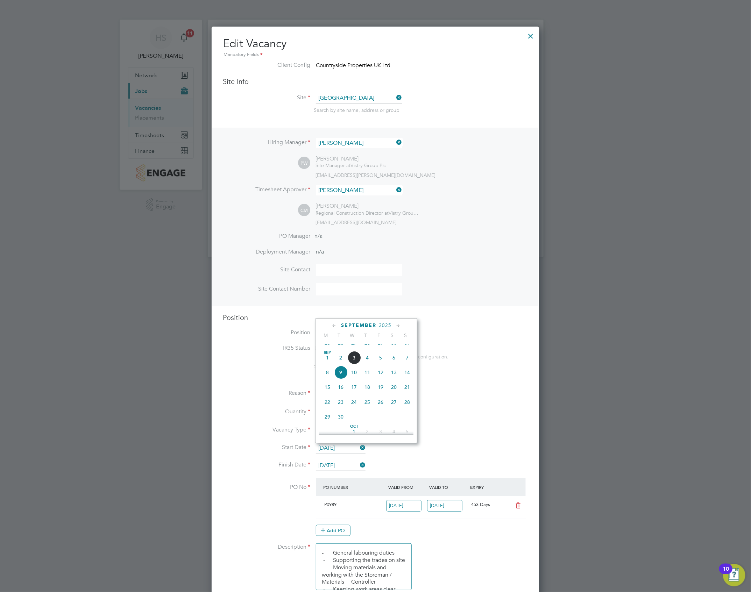
click at [329, 278] on span "8" at bounding box center [327, 372] width 13 height 13
type input "[DATE]"
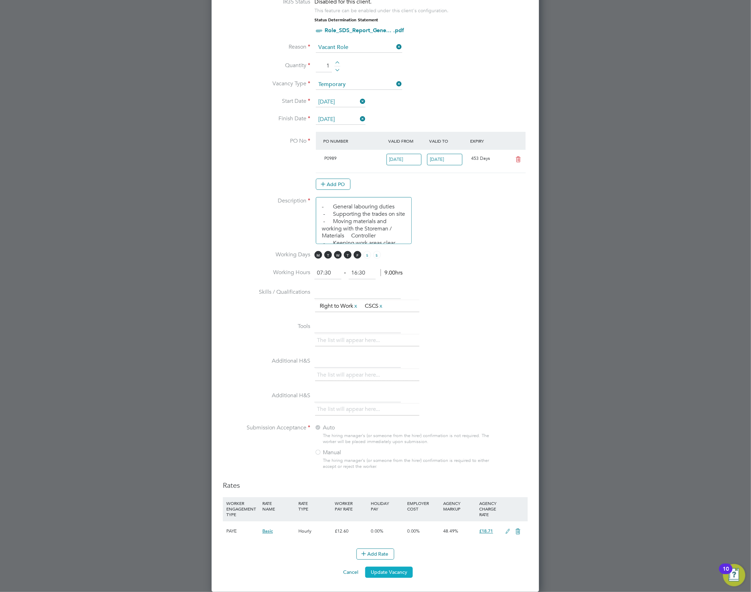
click at [403, 278] on button "Update Vacancy" at bounding box center [389, 572] width 48 height 11
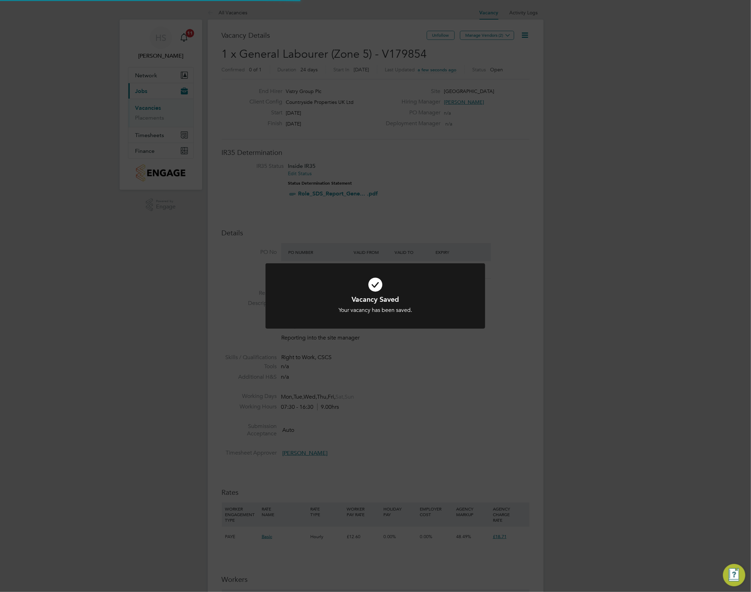
click at [559, 183] on div "Vacancy Saved Your vacancy has been saved. Cancel Okay" at bounding box center [375, 296] width 751 height 592
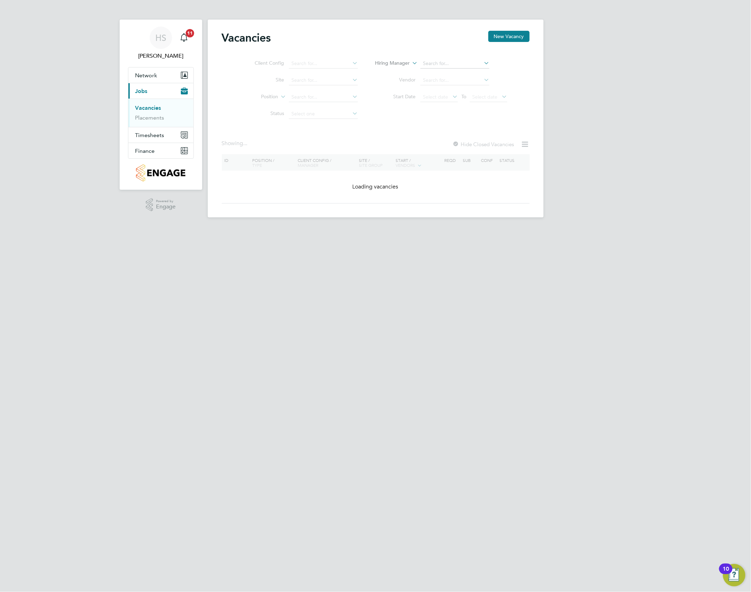
type input "[GEOGRAPHIC_DATA]"
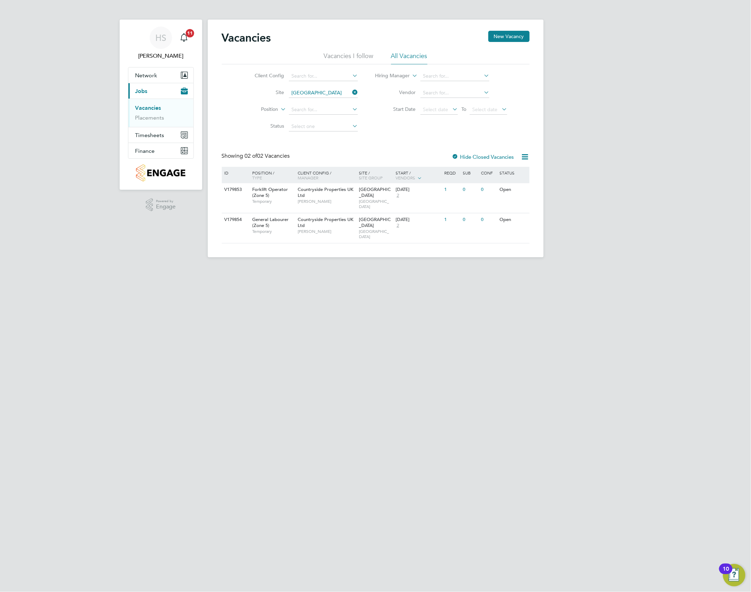
drag, startPoint x: 678, startPoint y: 15, endPoint x: 680, endPoint y: 11, distance: 4.2
click at [559, 11] on div "HS [PERSON_NAME] Notifications 11 Applications: Network Team Members Sites Work…" at bounding box center [375, 134] width 751 height 269
